Goal: Information Seeking & Learning: Learn about a topic

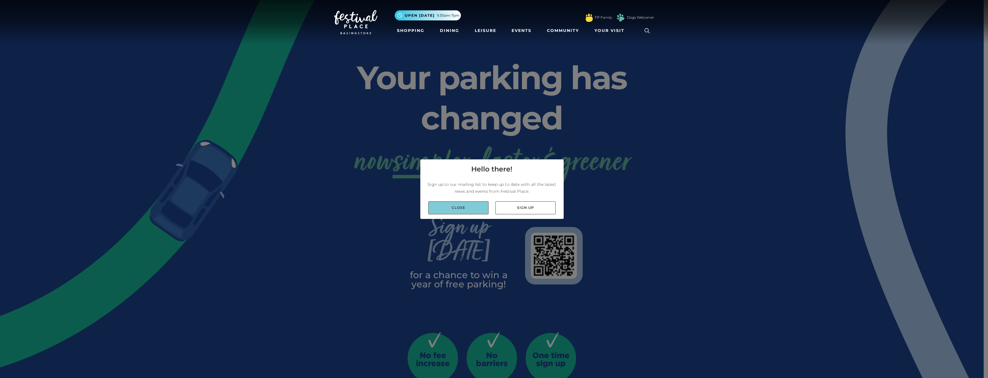
click at [473, 206] on link "Close" at bounding box center [459, 208] width 60 height 13
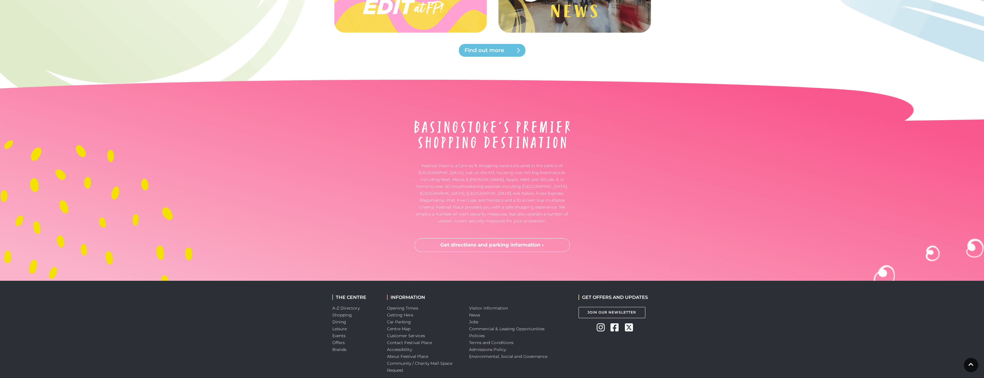
scroll to position [1428, 0]
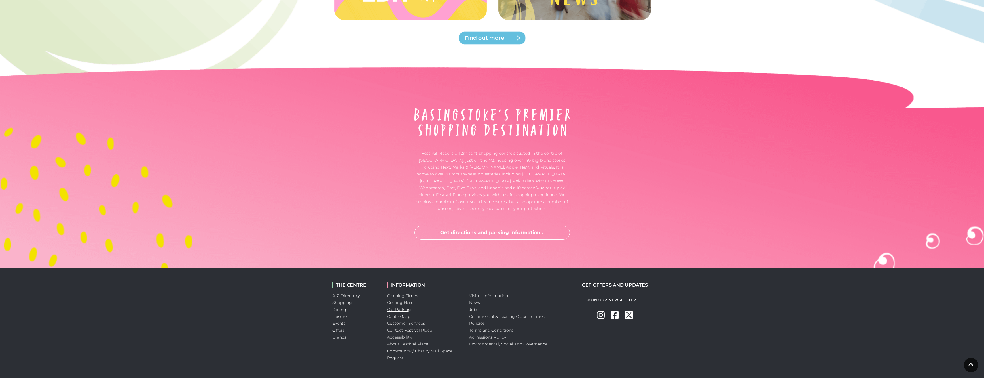
click at [401, 307] on link "Car Parking" at bounding box center [399, 309] width 24 height 5
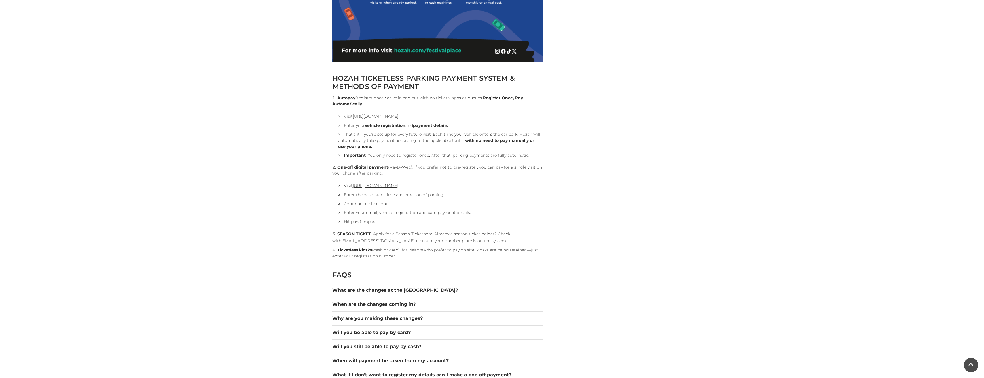
scroll to position [547, 0]
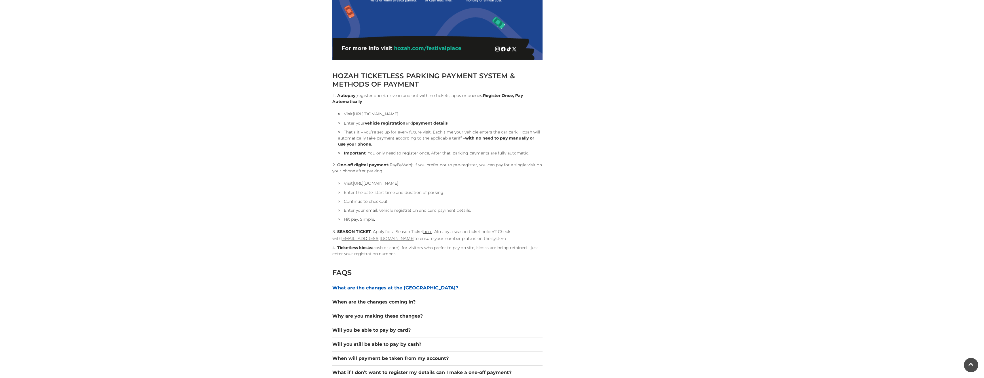
click at [394, 285] on button "What are the changes at the car park?" at bounding box center [437, 288] width 210 height 7
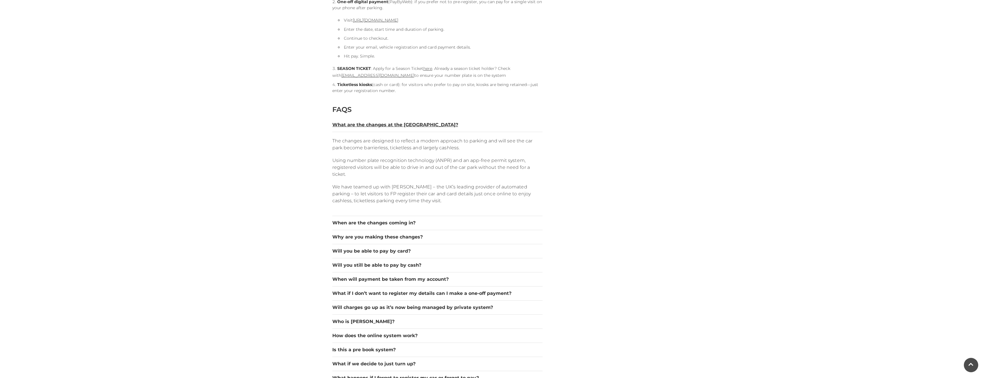
scroll to position [720, 0]
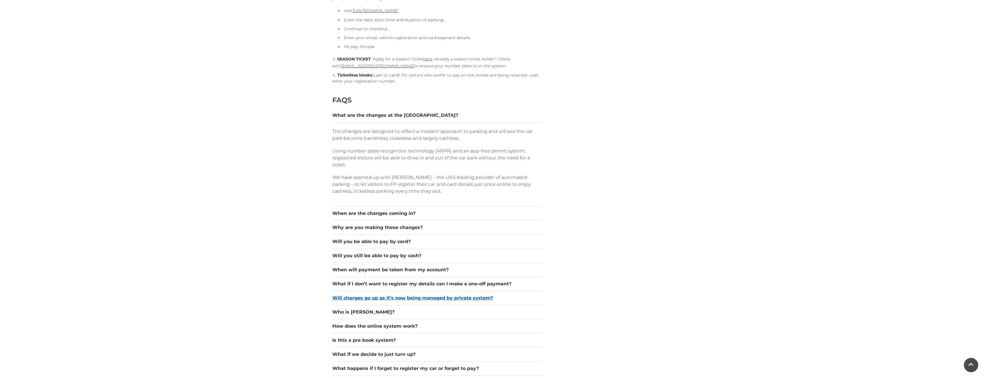
click at [443, 298] on button "Will charges go up as it’s now being managed by private system?" at bounding box center [437, 298] width 210 height 7
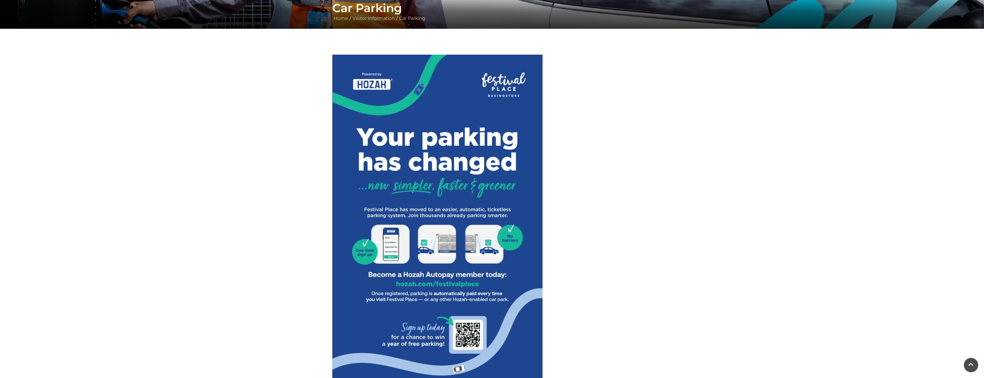
scroll to position [144, 0]
